Goal: Information Seeking & Learning: Learn about a topic

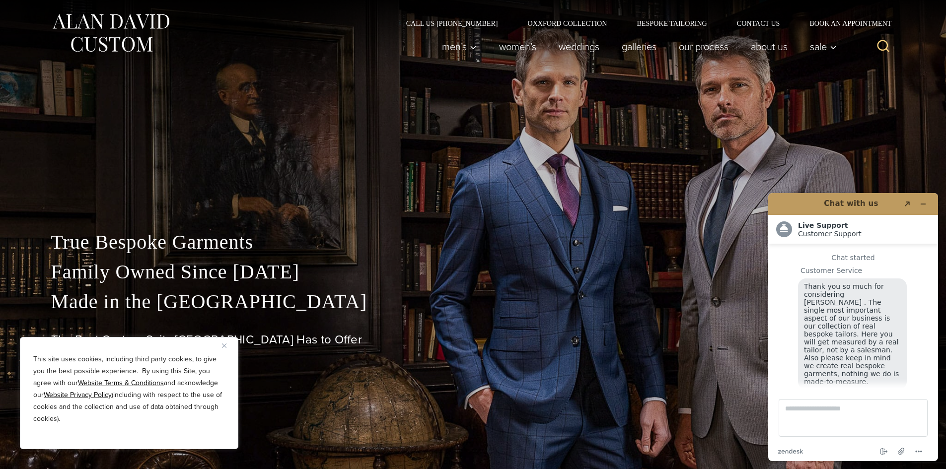
scroll to position [12, 0]
click at [568, 52] on link "weddings" at bounding box center [578, 47] width 63 height 20
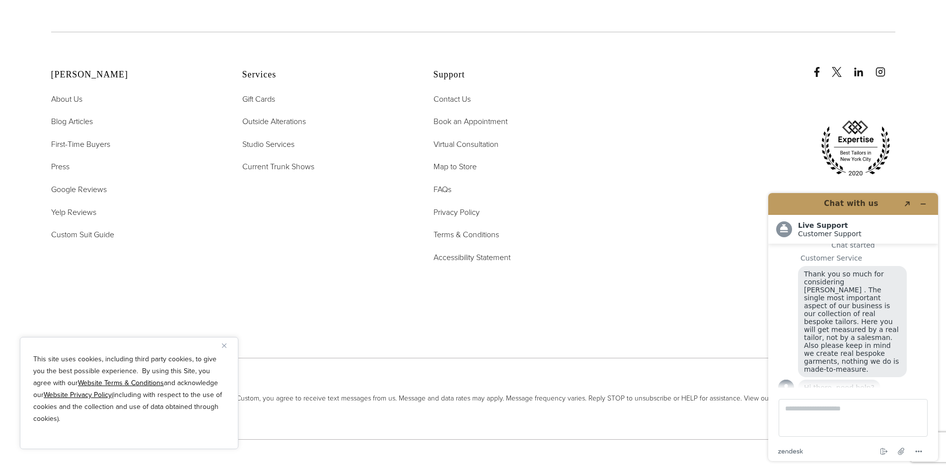
scroll to position [5241, 0]
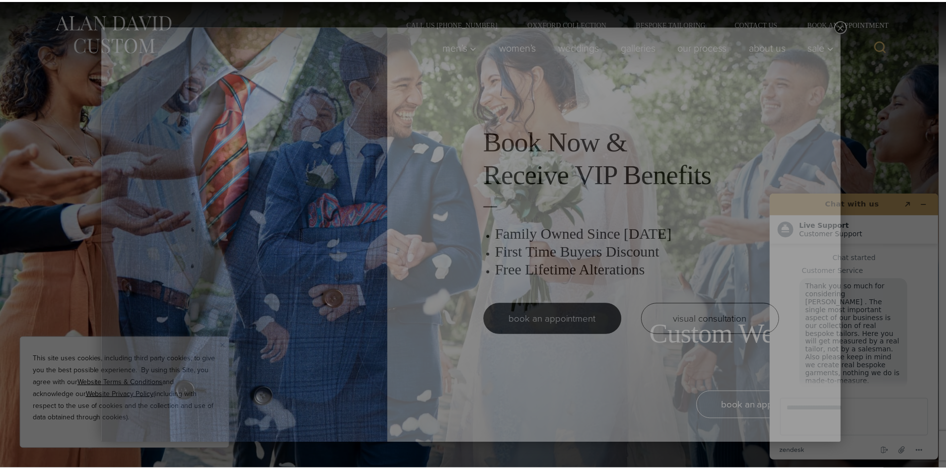
scroll to position [12, 0]
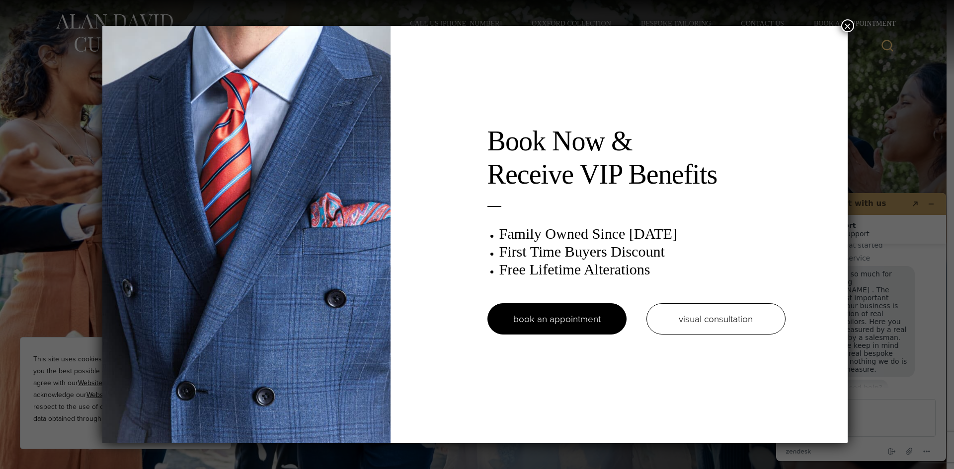
click at [846, 28] on button "×" at bounding box center [847, 25] width 13 height 13
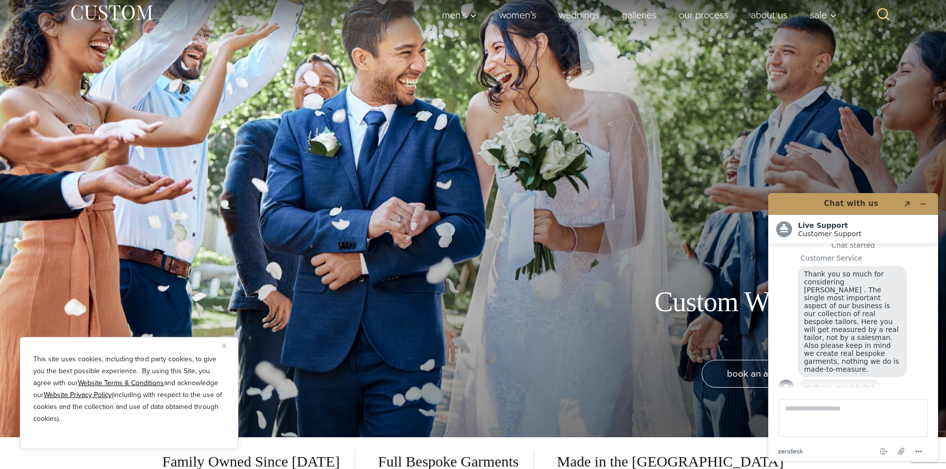
scroll to position [50, 0]
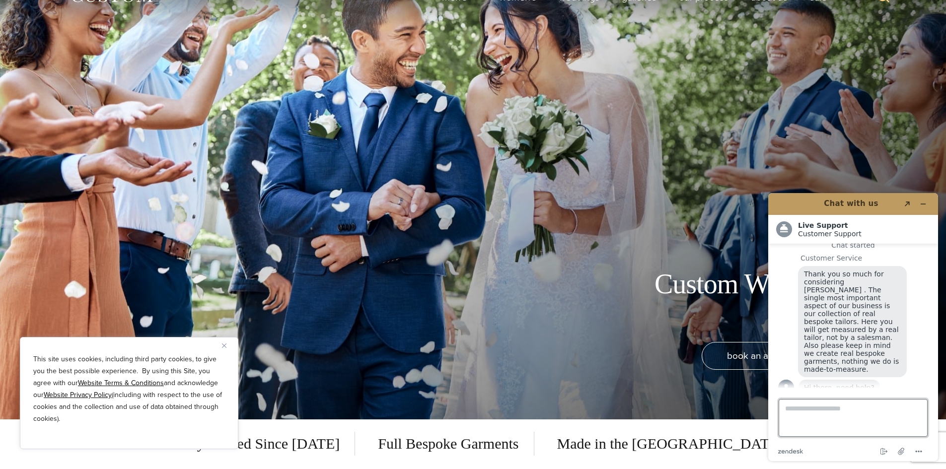
click at [812, 431] on textarea "Type a message here..." at bounding box center [853, 418] width 149 height 38
type textarea "**********"
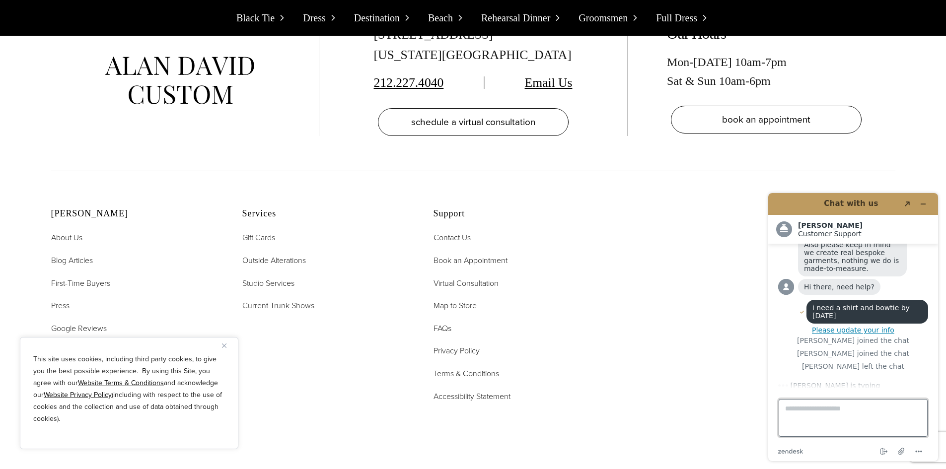
scroll to position [11391, 0]
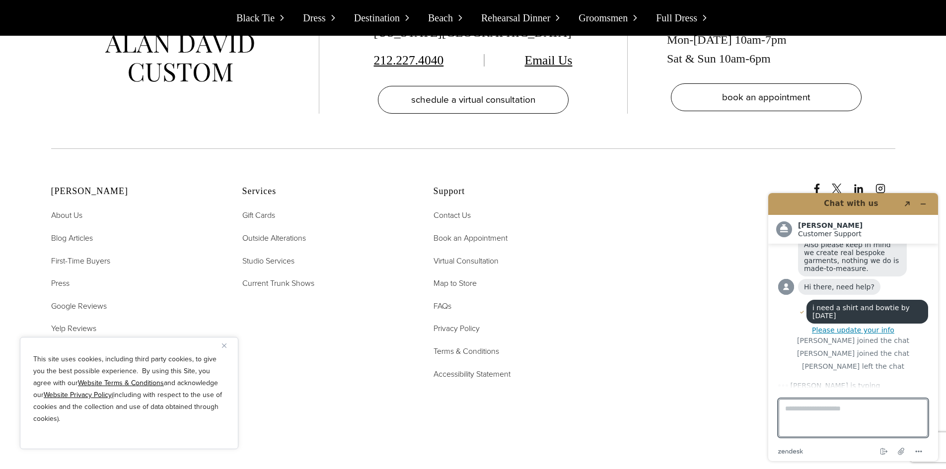
click at [228, 347] on button "Close" at bounding box center [228, 346] width 12 height 12
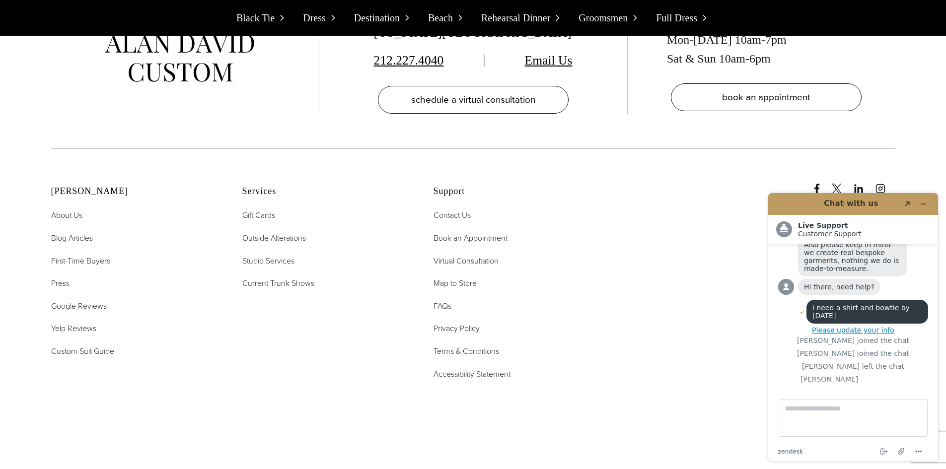
scroll to position [166, 0]
